Goal: Browse casually: Explore the website without a specific task or goal

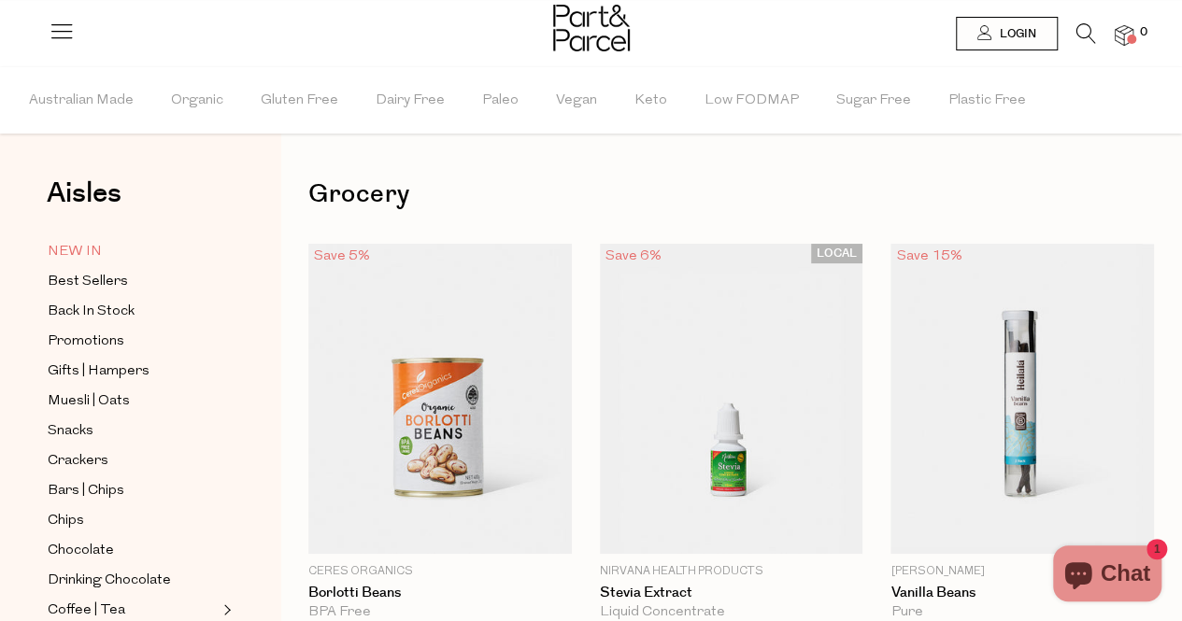
click at [56, 244] on span "NEW IN" at bounding box center [75, 252] width 54 height 22
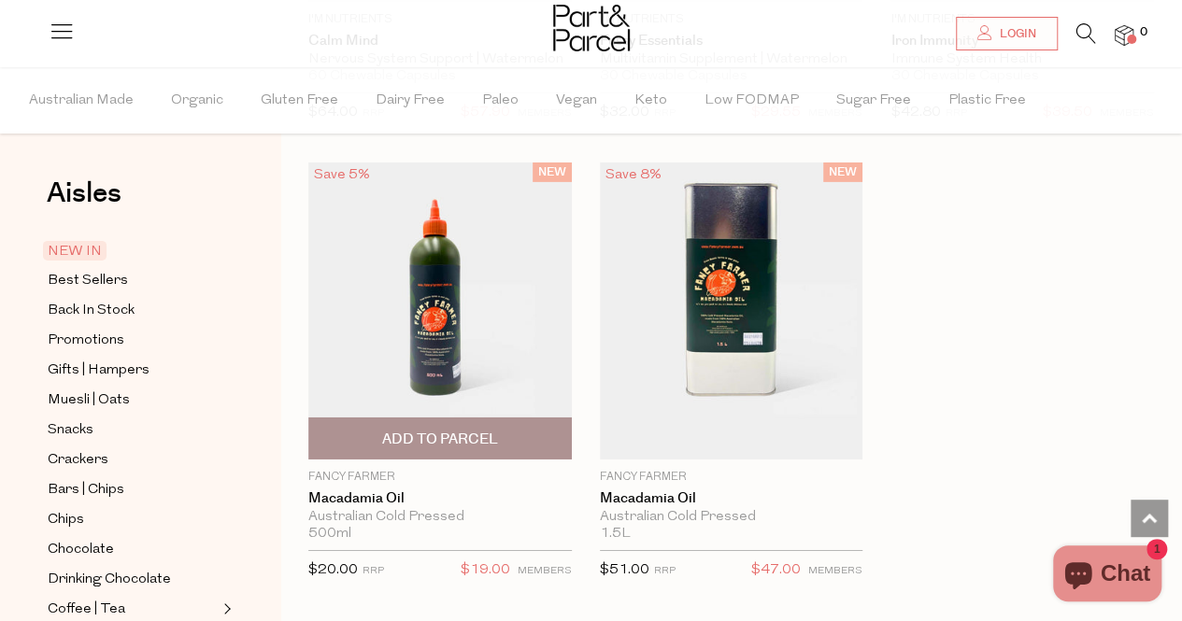
scroll to position [2802, 0]
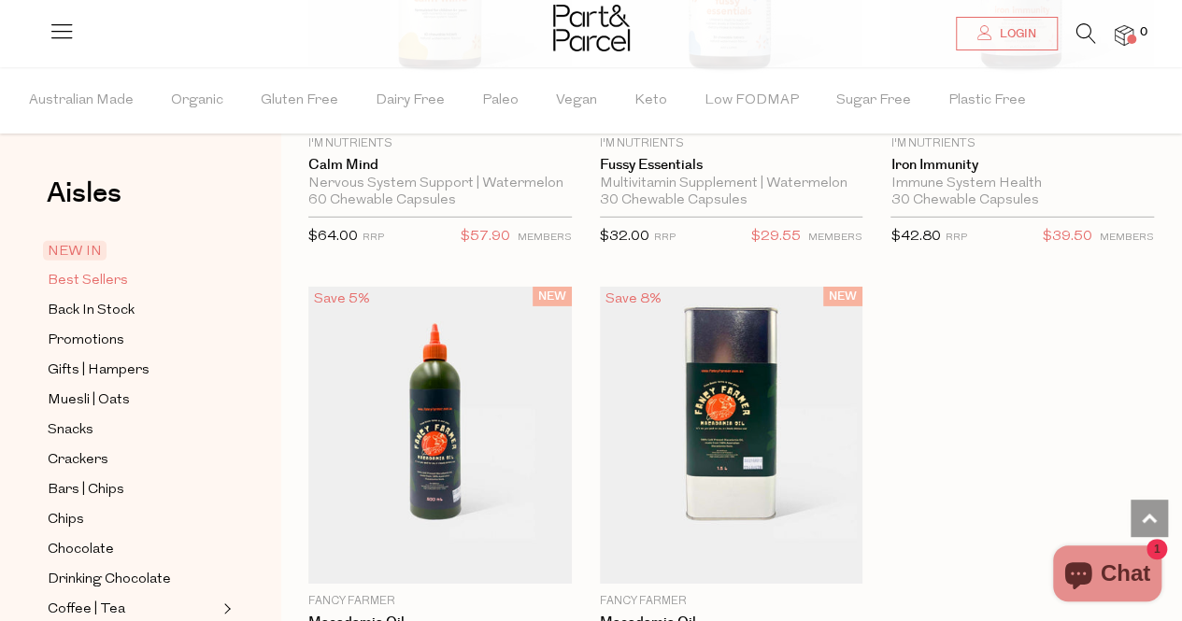
click at [114, 283] on span "Best Sellers" at bounding box center [88, 281] width 80 height 22
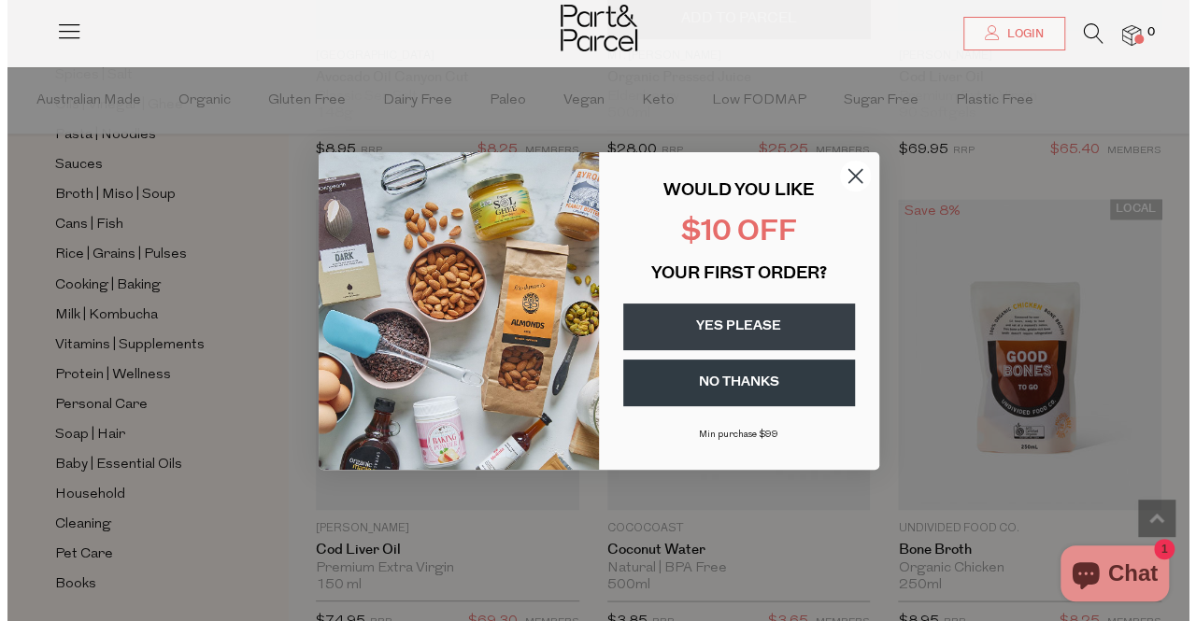
scroll to position [1506, 0]
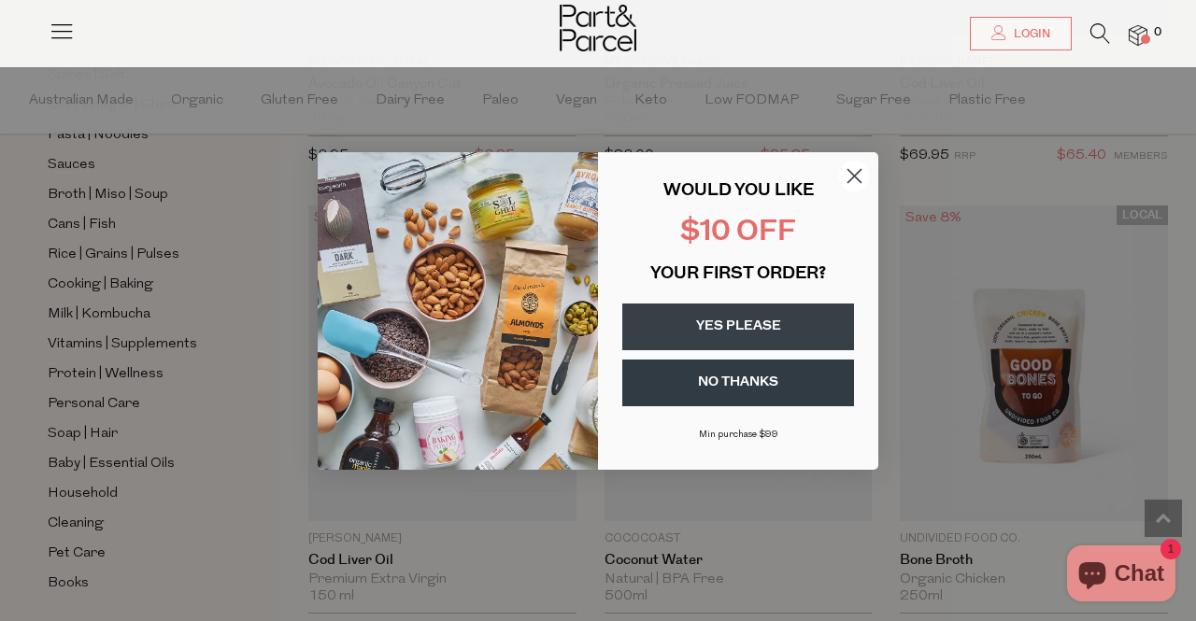
click at [855, 173] on circle "Close dialog" at bounding box center [854, 175] width 31 height 31
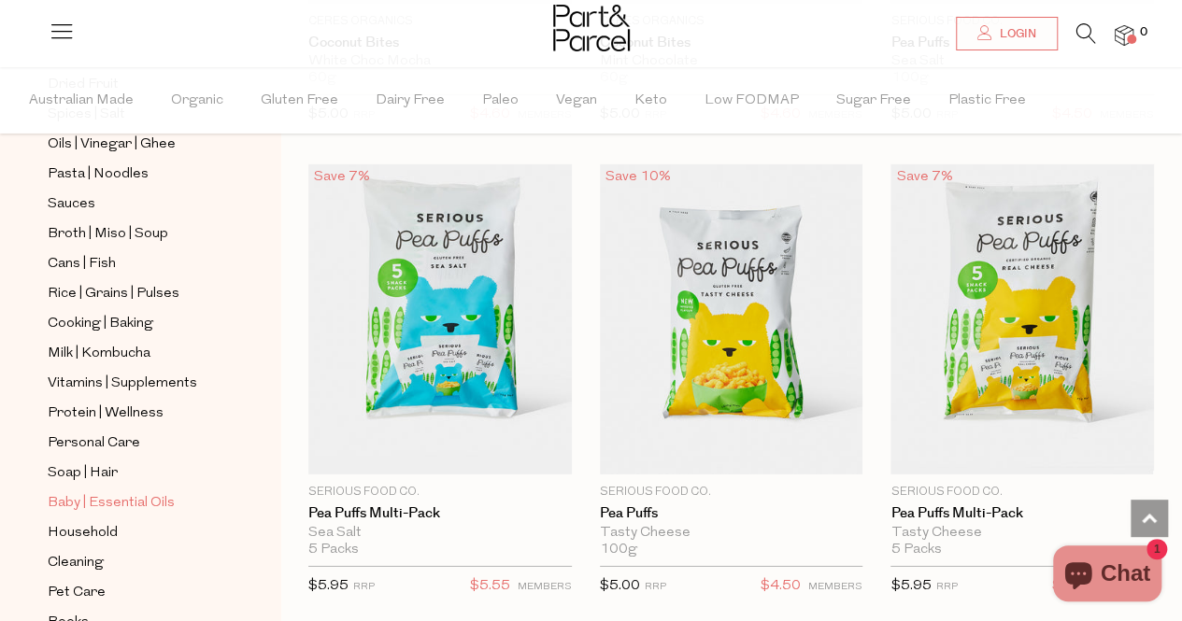
scroll to position [654, 0]
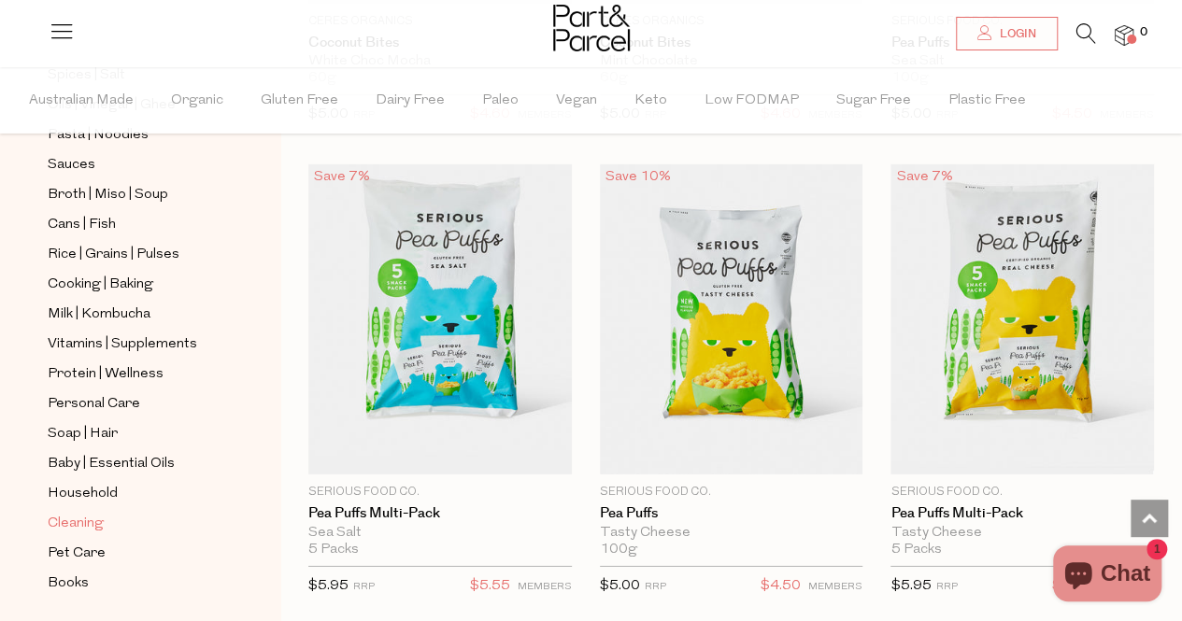
click at [92, 513] on span "Cleaning" at bounding box center [76, 524] width 56 height 22
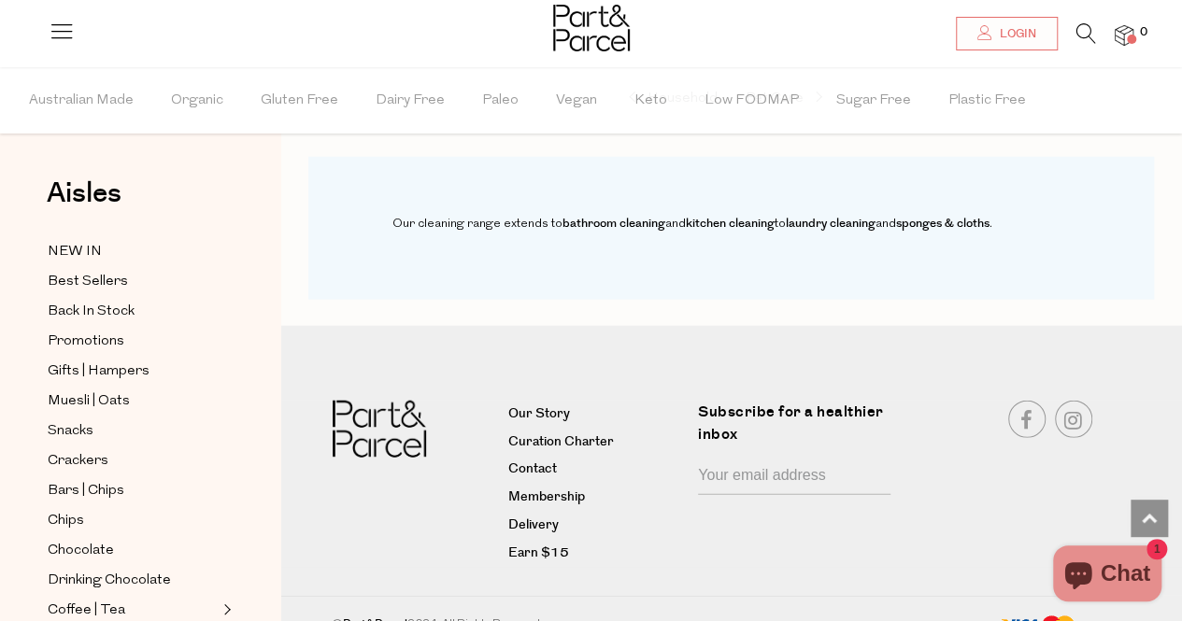
scroll to position [2184, 0]
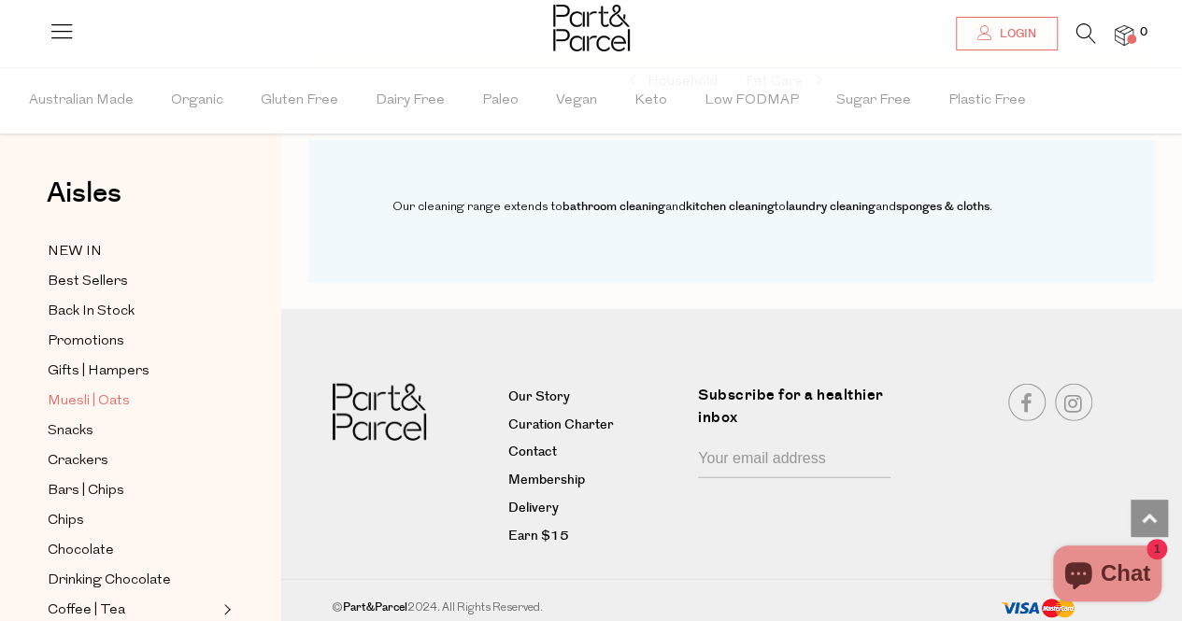
click at [79, 393] on span "Muesli | Oats" at bounding box center [89, 401] width 82 height 22
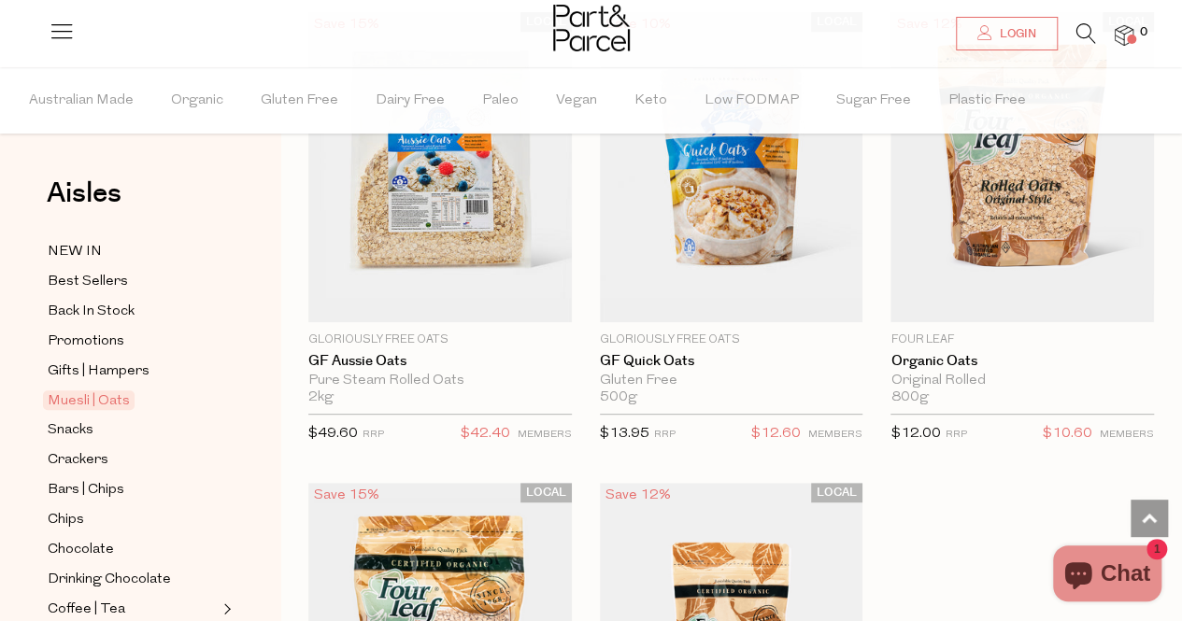
scroll to position [7473, 0]
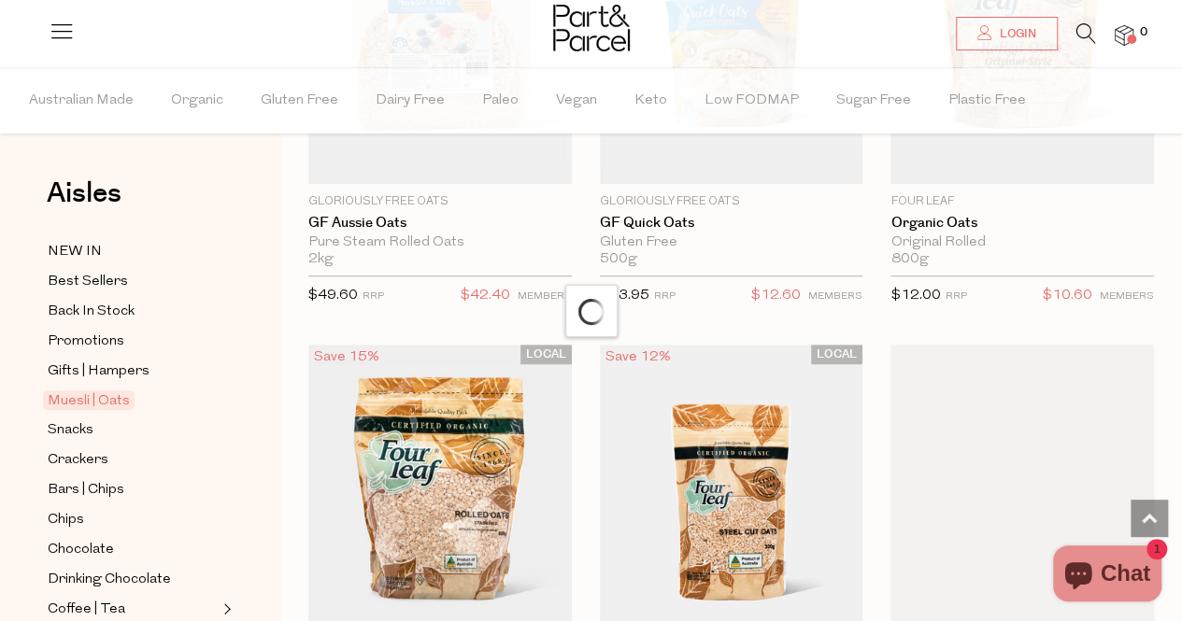
scroll to position [8116, 0]
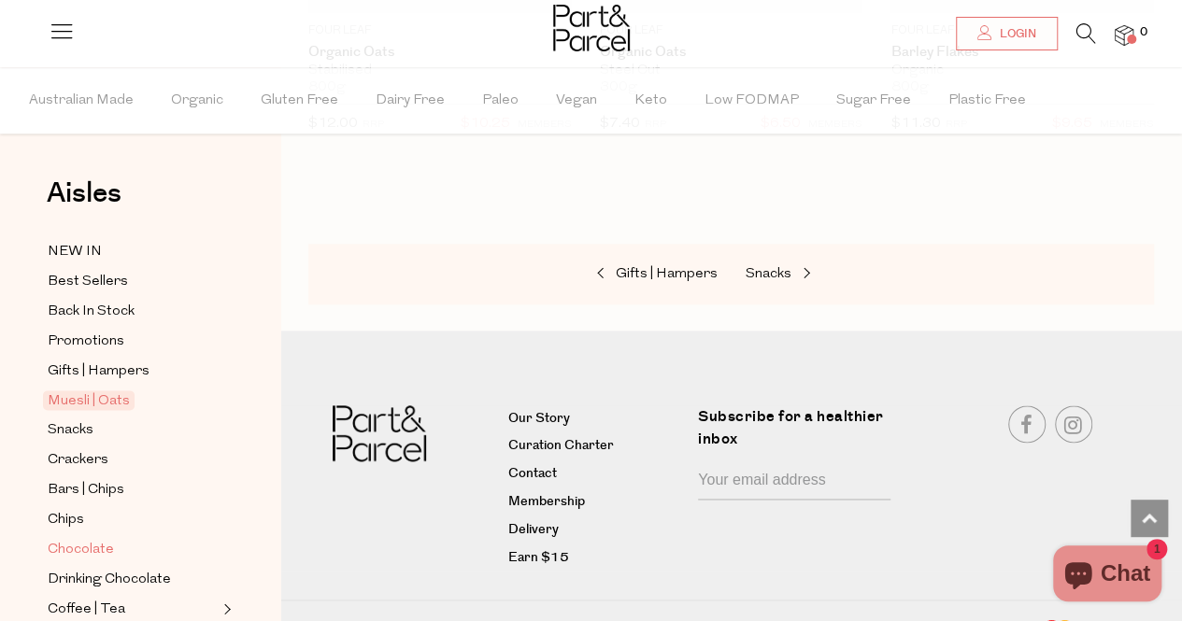
click at [63, 543] on span "Chocolate" at bounding box center [81, 550] width 66 height 22
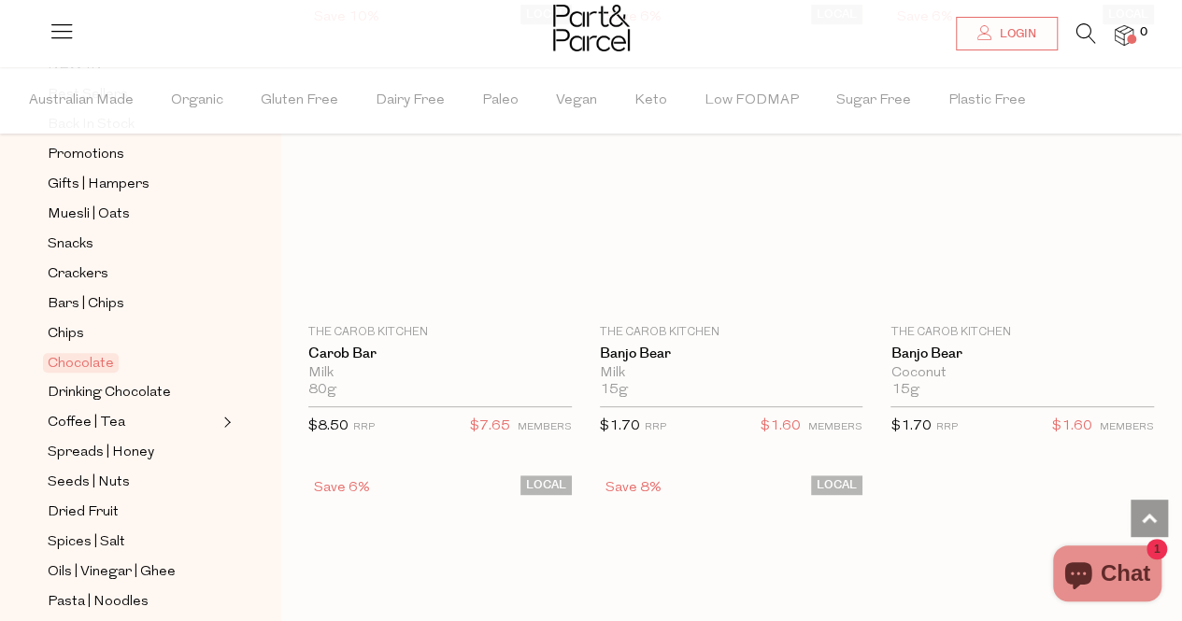
scroll to position [7753, 0]
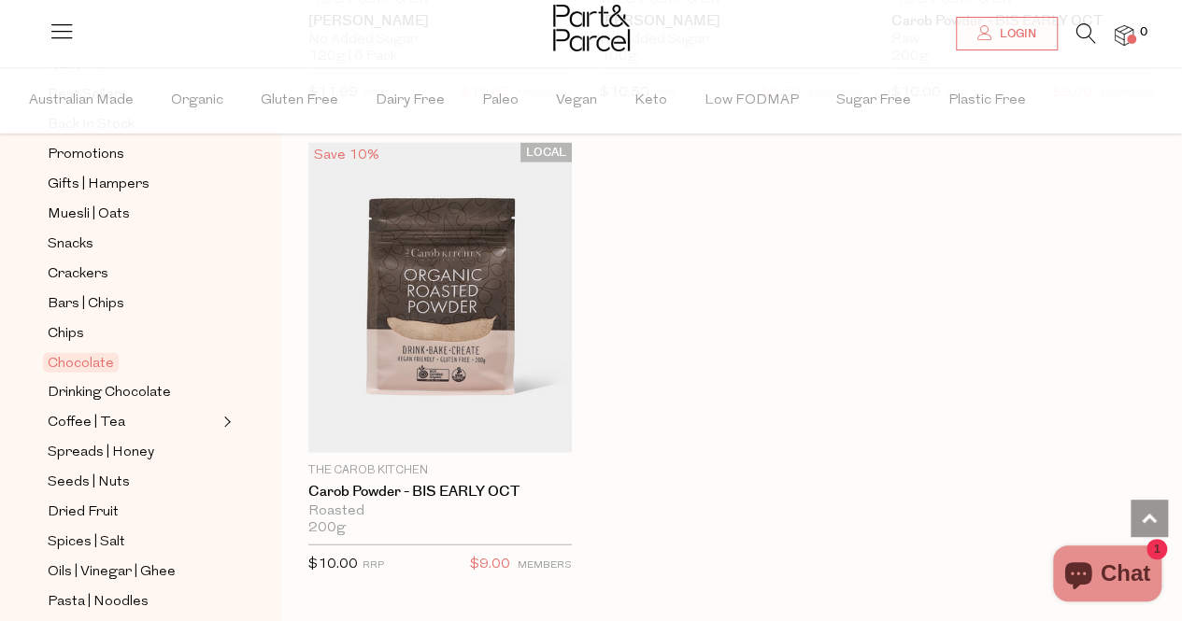
scroll to position [9341, 0]
